Goal: Task Accomplishment & Management: Manage account settings

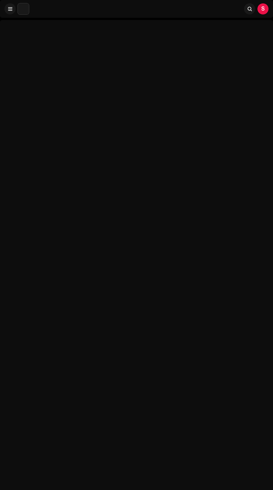
click at [103, 161] on div at bounding box center [136, 265] width 273 height 490
click at [49, 60] on div at bounding box center [136, 265] width 273 height 490
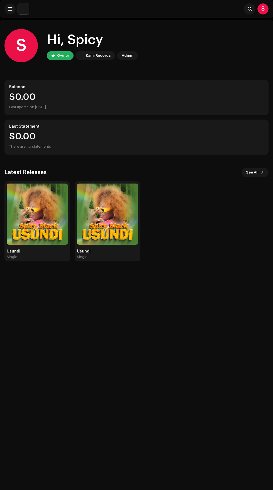
click at [56, 219] on img at bounding box center [37, 214] width 61 height 61
click at [63, 212] on img at bounding box center [37, 214] width 61 height 61
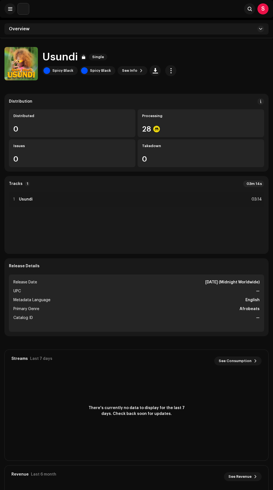
click at [168, 71] on span "button" at bounding box center [170, 70] width 5 height 4
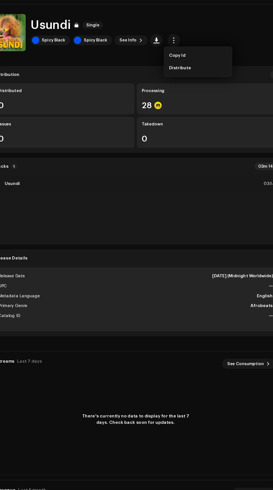
scroll to position [4, 0]
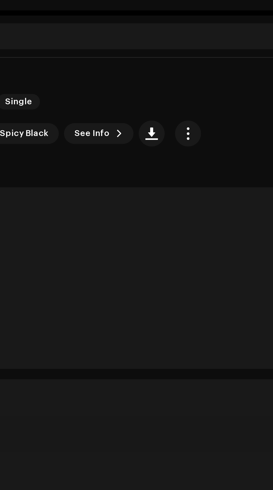
scroll to position [13, 0]
click at [168, 57] on span "button" at bounding box center [170, 57] width 5 height 4
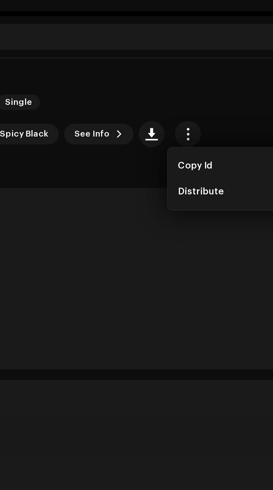
click at [176, 71] on span "Copy Id" at bounding box center [173, 71] width 15 height 4
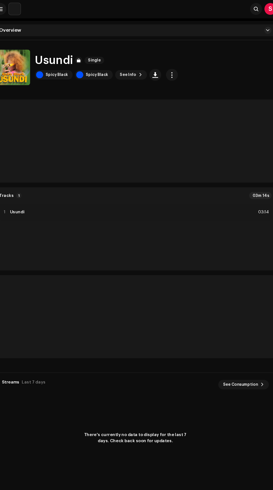
scroll to position [0, 0]
click at [168, 71] on span "button" at bounding box center [170, 70] width 5 height 4
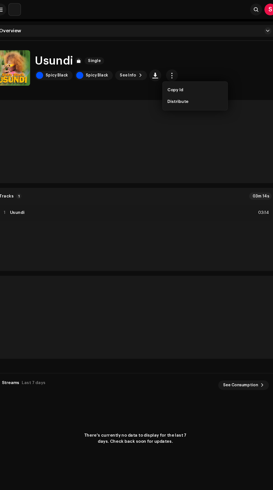
click at [184, 96] on span "Distribute" at bounding box center [176, 95] width 20 height 4
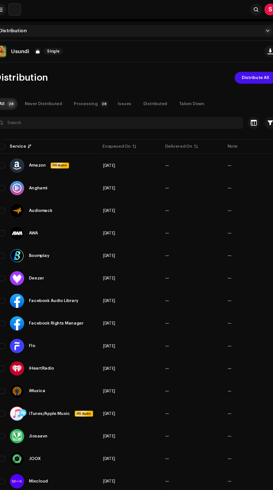
click at [238, 73] on span "Distribute All" at bounding box center [249, 72] width 26 height 11
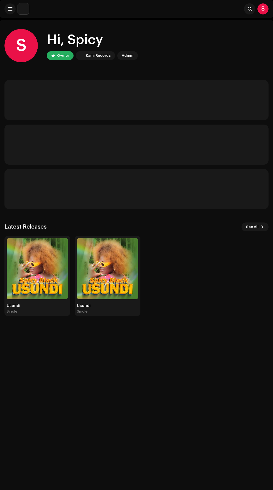
click at [114, 306] on div "Usundi" at bounding box center [107, 306] width 61 height 4
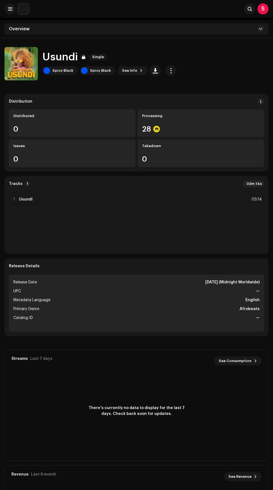
click at [25, 10] on img at bounding box center [23, 8] width 11 height 11
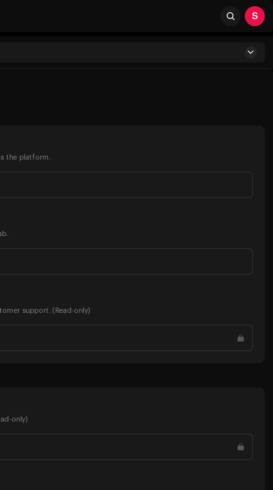
click at [260, 9] on div "S" at bounding box center [262, 8] width 11 height 11
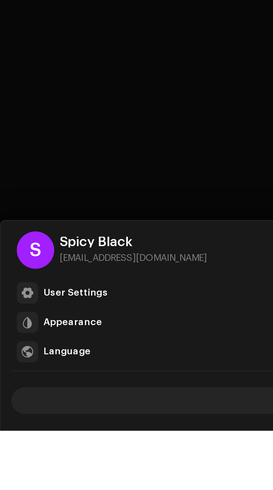
click at [38, 435] on div "User Settings" at bounding box center [31, 433] width 27 height 4
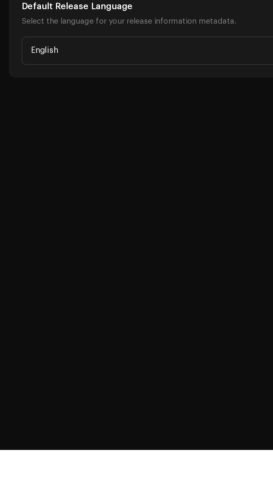
scroll to position [4, 0]
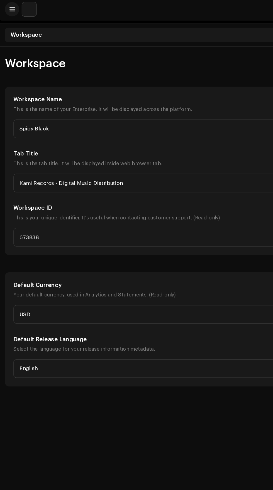
click at [19, 6] on img at bounding box center [23, 8] width 11 height 11
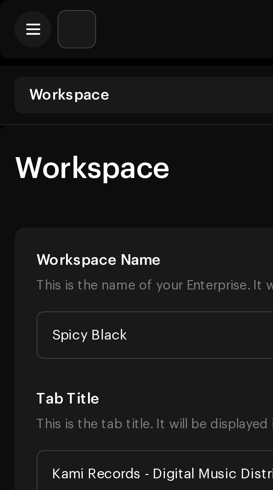
click at [11, 8] on span at bounding box center [10, 9] width 4 height 4
click at [11, 9] on span at bounding box center [10, 9] width 4 height 4
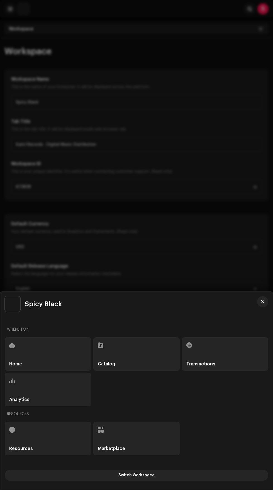
click at [120, 476] on span "Switch Workspace" at bounding box center [136, 475] width 36 height 11
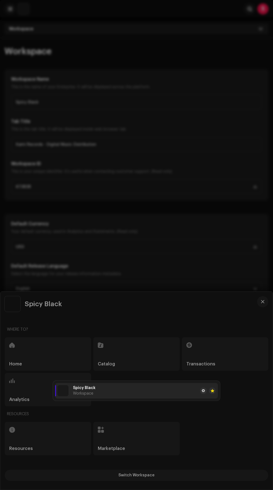
click at [203, 391] on span at bounding box center [202, 391] width 3 height 4
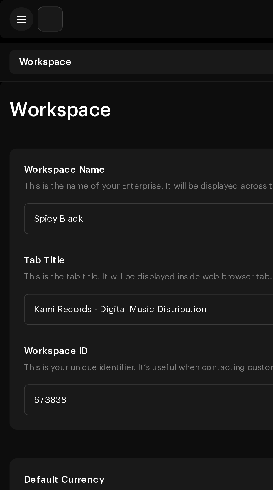
click at [10, 9] on span at bounding box center [10, 9] width 4 height 4
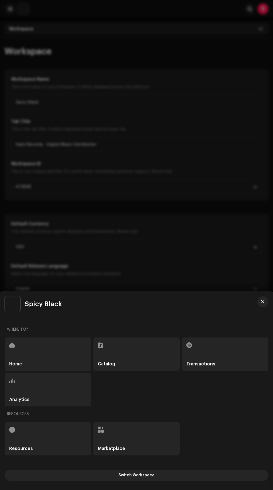
click at [66, 399] on div "Analytics" at bounding box center [48, 389] width 86 height 33
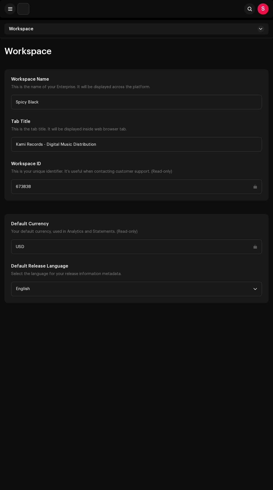
click at [260, 10] on div "S" at bounding box center [262, 8] width 11 height 11
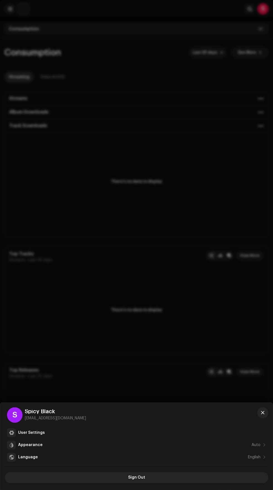
click at [62, 433] on div "User Settings" at bounding box center [142, 433] width 248 height 4
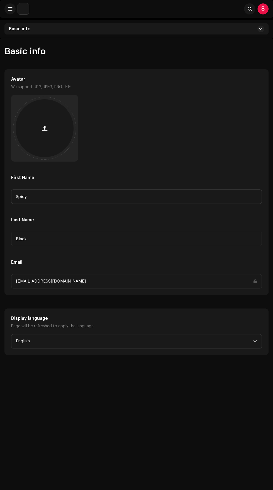
click at [224, 9] on div "Search" at bounding box center [143, 8] width 224 height 11
click at [240, 25] on div "Basic info" at bounding box center [136, 28] width 264 height 11
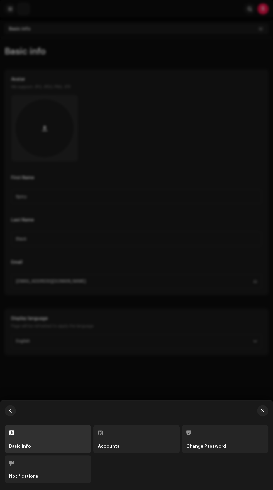
click at [240, 31] on div at bounding box center [136, 245] width 273 height 490
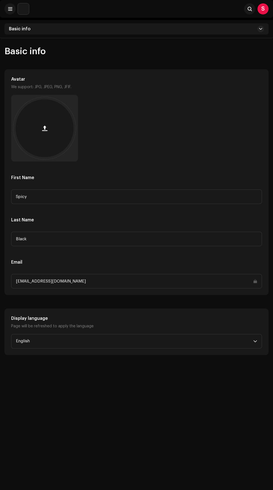
click at [223, 28] on div "Basic info" at bounding box center [136, 28] width 264 height 11
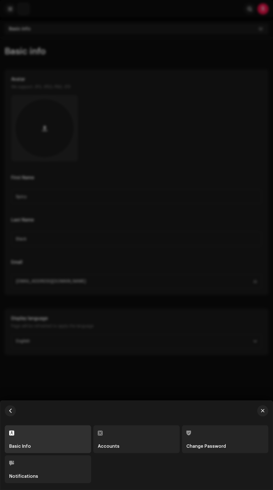
click at [141, 447] on div "Accounts" at bounding box center [136, 446] width 77 height 4
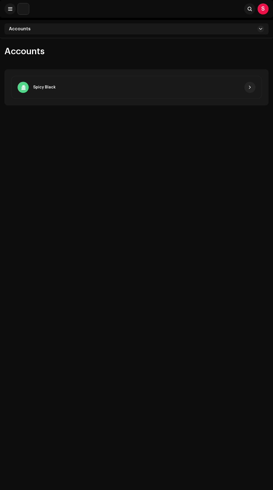
click at [250, 87] on span "button" at bounding box center [249, 87] width 3 height 4
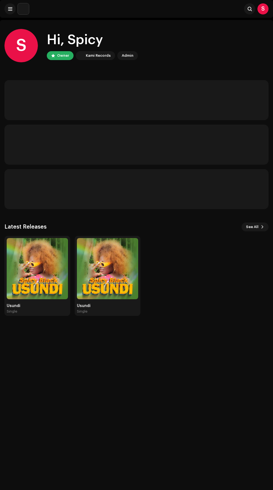
click at [123, 58] on div "Admin" at bounding box center [128, 55] width 12 height 7
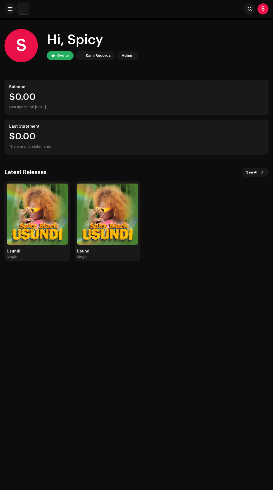
click at [126, 56] on div "Admin" at bounding box center [128, 55] width 12 height 7
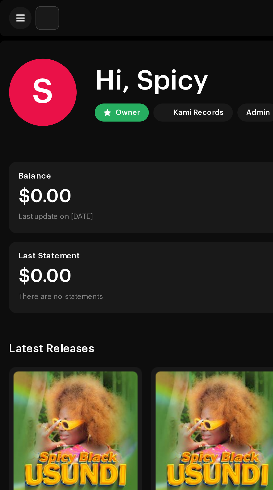
click at [26, 8] on img at bounding box center [23, 8] width 11 height 11
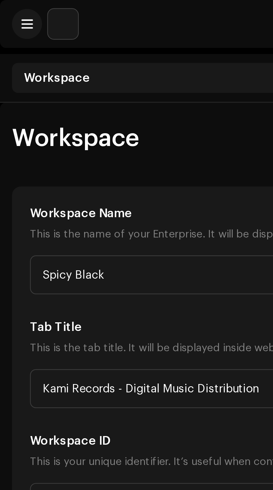
click at [10, 8] on span at bounding box center [10, 9] width 4 height 4
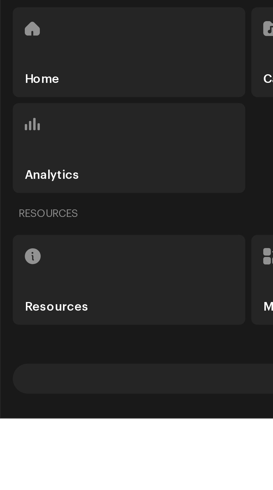
click at [58, 456] on div "Resources" at bounding box center [48, 438] width 86 height 33
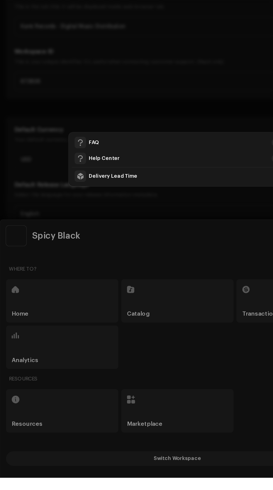
scroll to position [1, 0]
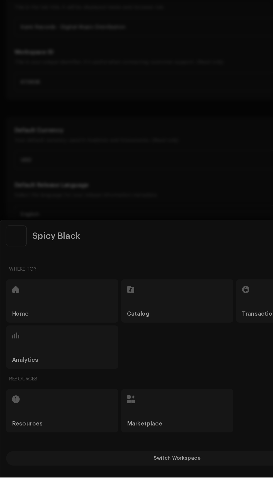
click at [157, 490] on div "FAQ Help Center Delivery Lead Time" at bounding box center [136, 245] width 273 height 490
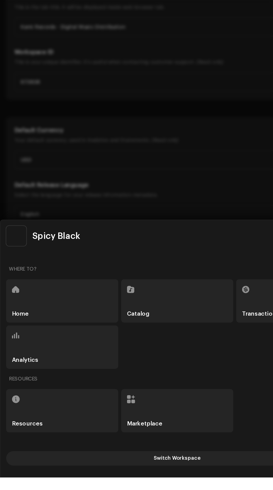
click at [30, 481] on button "Switch Workspace" at bounding box center [136, 475] width 263 height 11
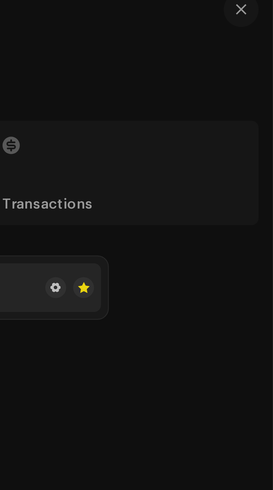
click at [203, 393] on span at bounding box center [202, 391] width 3 height 4
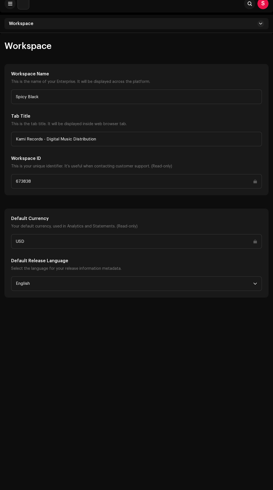
scroll to position [3, 0]
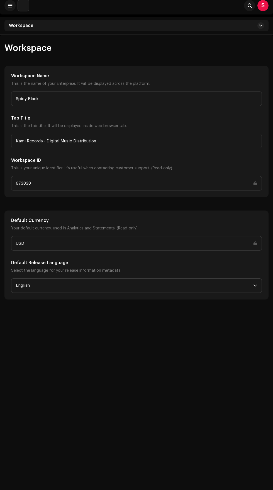
click at [247, 13] on div "Search S" at bounding box center [136, 6] width 273 height 18
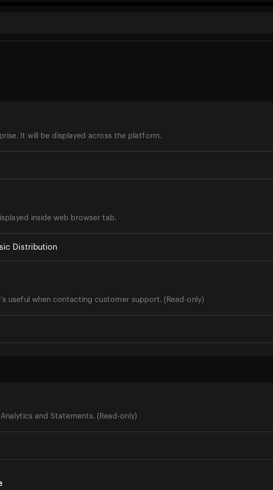
scroll to position [0, 0]
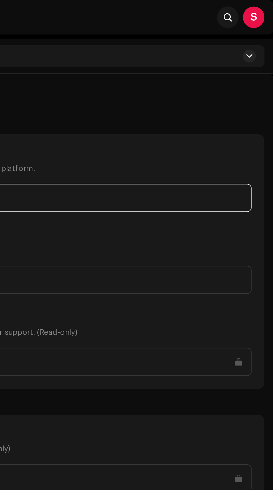
click at [206, 102] on input "Spicy Black" at bounding box center [136, 102] width 250 height 14
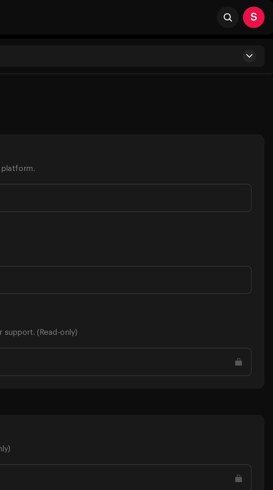
click at [260, 29] on span at bounding box center [260, 29] width 3 height 4
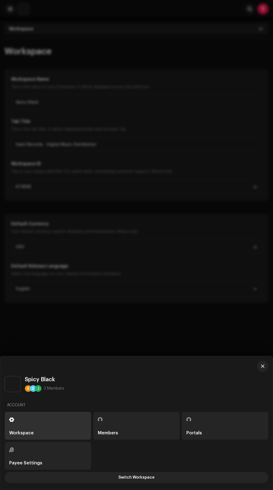
click at [131, 436] on div "Members" at bounding box center [136, 433] width 77 height 4
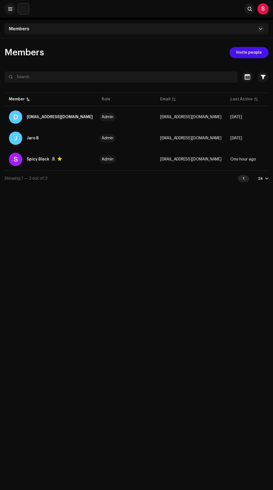
click at [245, 49] on span "Invite people" at bounding box center [249, 52] width 26 height 11
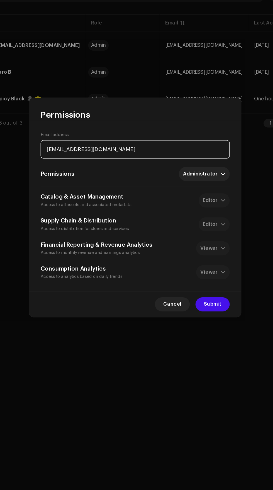
type input "[EMAIL_ADDRESS][DOMAIN_NAME]"
click at [202, 244] on div "Catalog & Asset Management Access to all assets and associated metadata Editor" at bounding box center [136, 239] width 149 height 12
click at [191, 241] on div "Catalog & Asset Management Access to all assets and associated metadata Editor" at bounding box center [136, 239] width 149 height 12
click at [201, 246] on div "Catalog & Asset Management Access to all assets and associated metadata Editor" at bounding box center [136, 239] width 149 height 12
click at [202, 242] on div "Catalog & Asset Management Access to all assets and associated metadata Editor" at bounding box center [136, 239] width 149 height 12
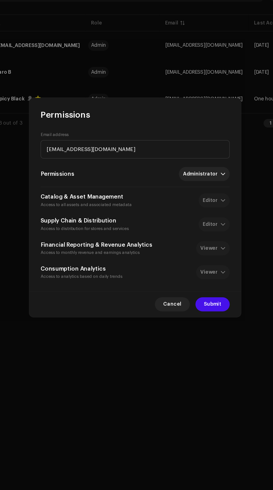
click at [198, 322] on span "Submit" at bounding box center [198, 321] width 14 height 11
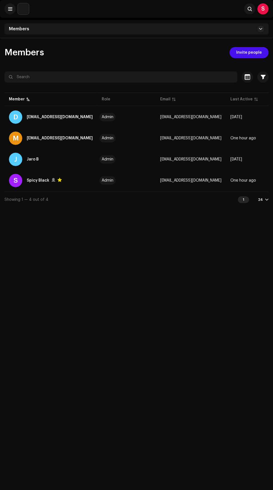
click at [25, 7] on img at bounding box center [23, 8] width 11 height 11
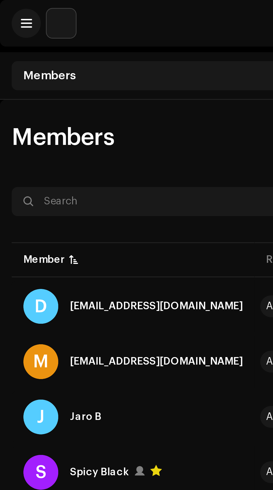
click at [10, 9] on span at bounding box center [10, 9] width 4 height 4
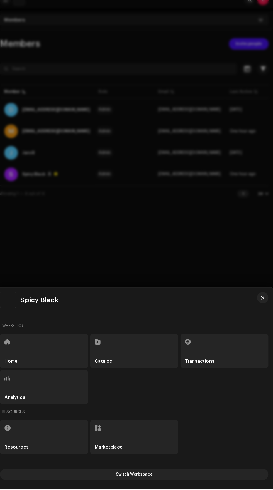
click at [60, 456] on div "Resources" at bounding box center [48, 438] width 86 height 33
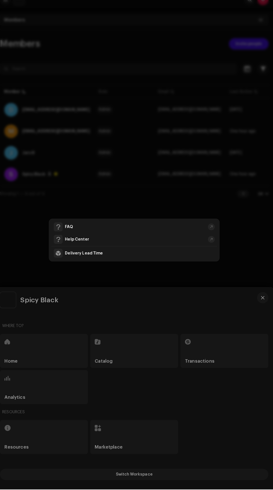
click at [82, 247] on div "Help Center" at bounding box center [80, 244] width 24 height 4
